Goal: Task Accomplishment & Management: Manage account settings

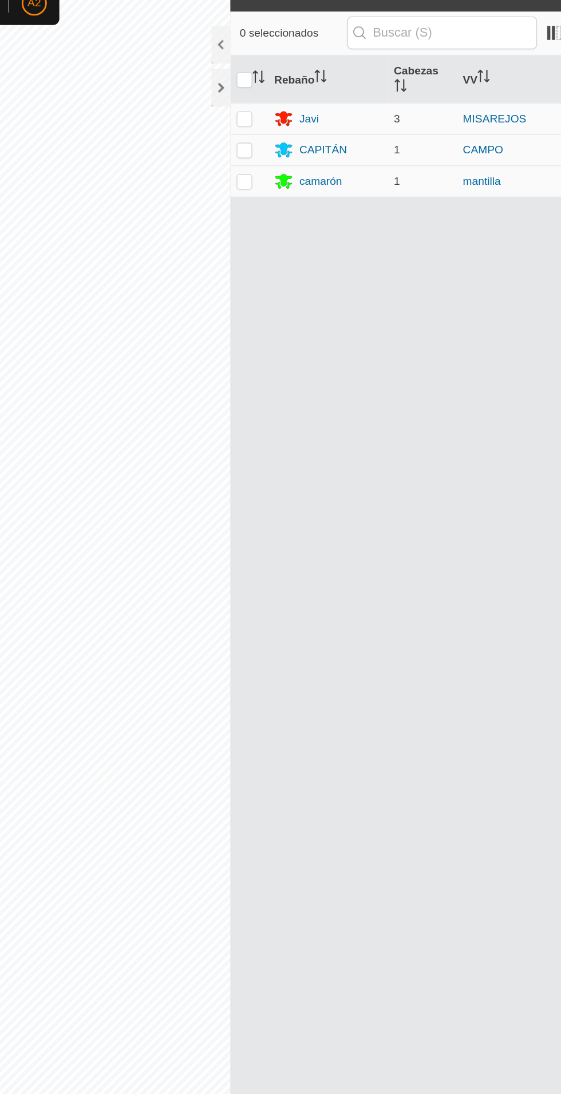
click at [336, 146] on font "camarón" at bounding box center [328, 150] width 31 height 9
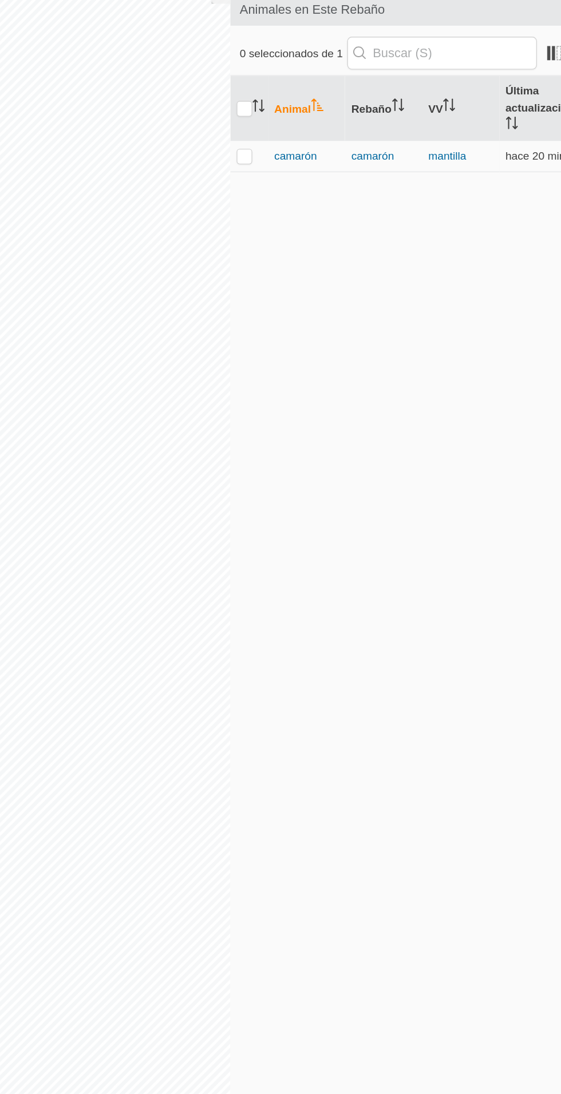
click at [321, 210] on font "camarón" at bounding box center [310, 207] width 31 height 9
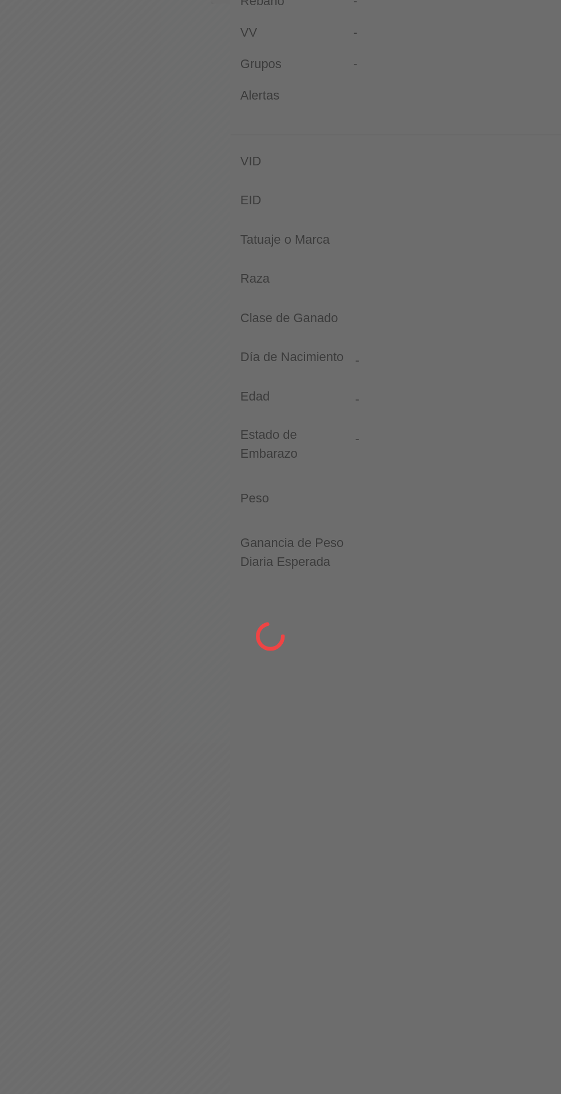
type input "camaron"
type input "-"
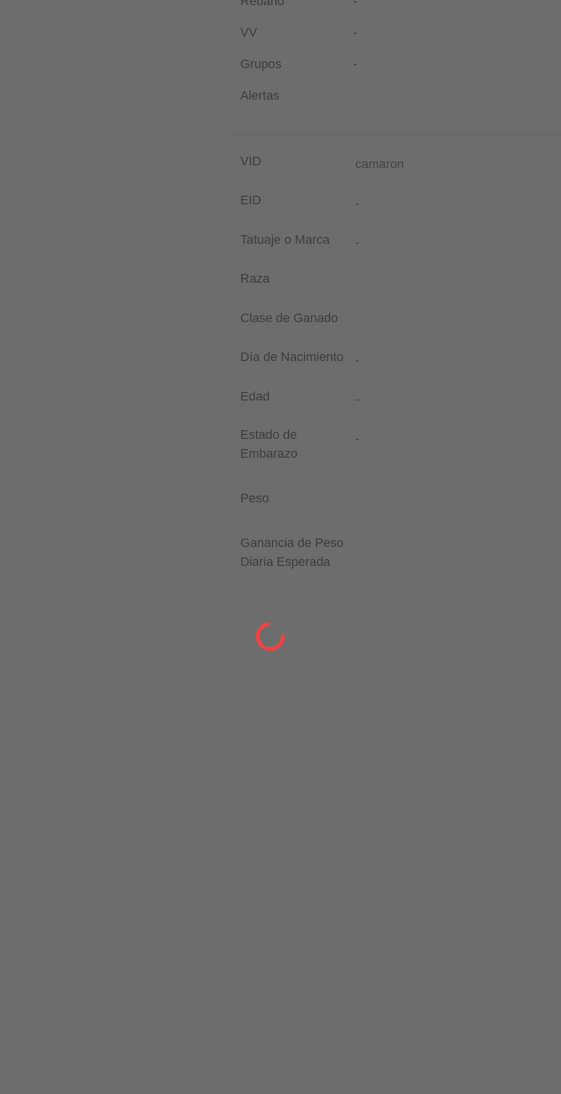
type input "0 kg"
type input "-"
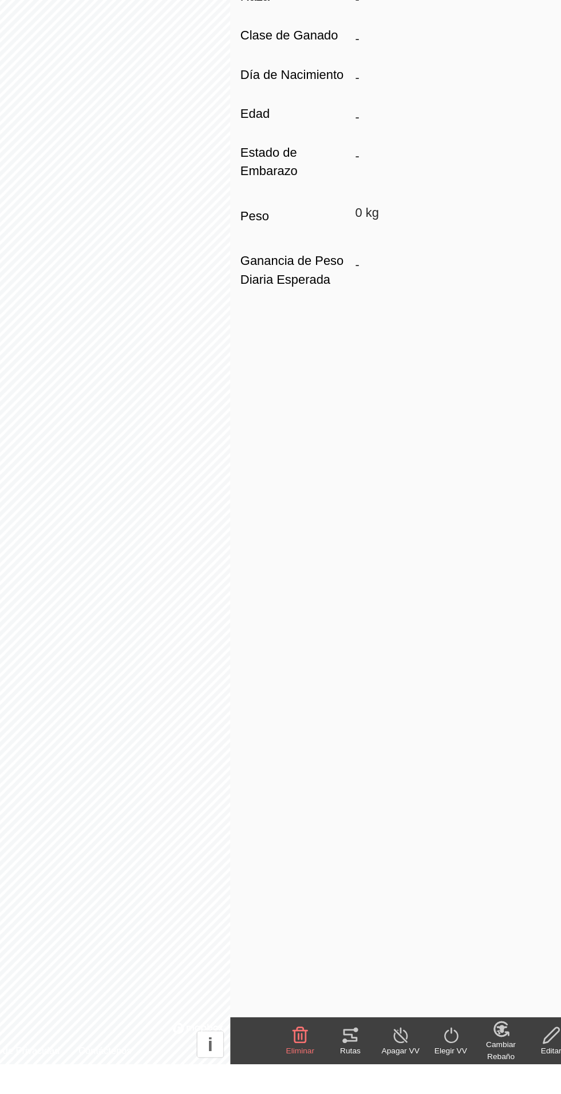
click at [350, 1072] on icon at bounding box center [350, 1073] width 14 height 14
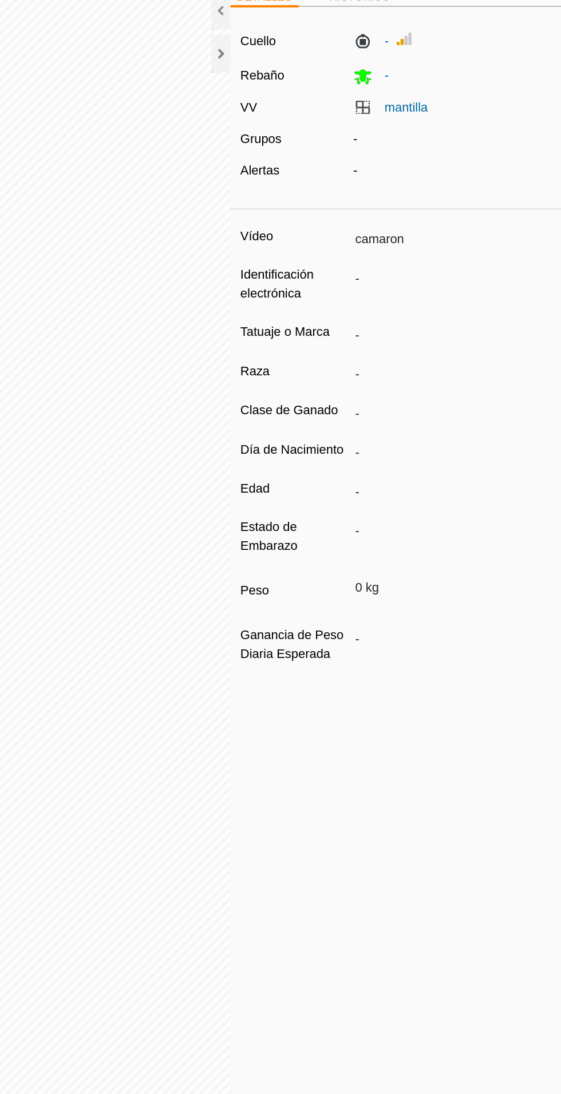
click at [253, 82] on div at bounding box center [256, 82] width 14 height 27
